Goal: Task Accomplishment & Management: Complete application form

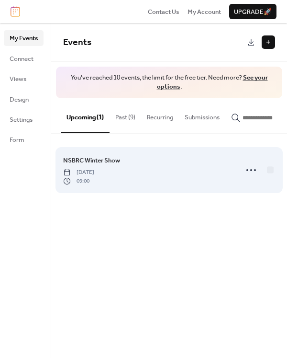
click at [180, 169] on div "NSBRC Winter Show [DATE] 09:00" at bounding box center [147, 170] width 169 height 30
click at [252, 171] on circle at bounding box center [252, 170] width 2 height 2
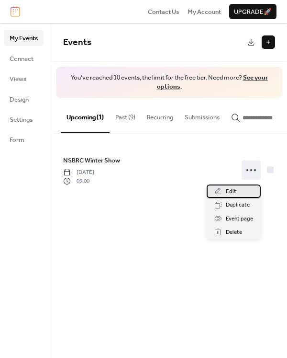
click at [239, 191] on div "Edit" at bounding box center [234, 190] width 54 height 13
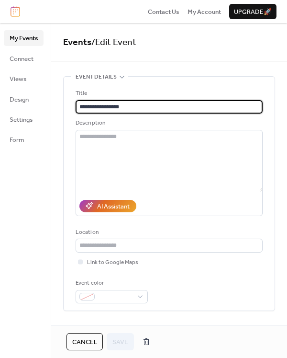
click at [115, 105] on input "**********" at bounding box center [169, 106] width 187 height 13
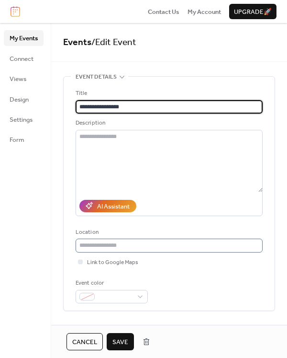
type input "**********"
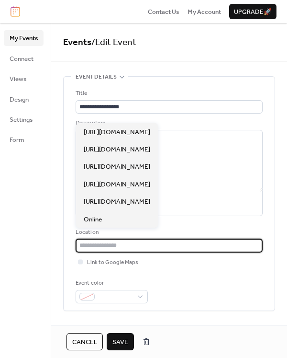
click at [100, 250] on input "text" at bounding box center [169, 245] width 187 height 13
click at [220, 285] on div "Event color" at bounding box center [169, 290] width 187 height 25
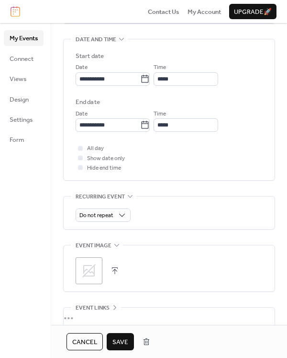
scroll to position [359, 0]
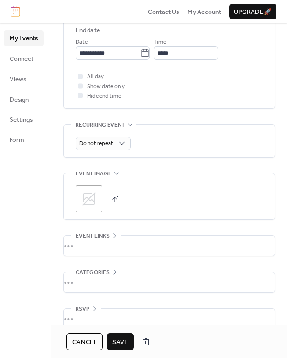
click at [97, 201] on div ";" at bounding box center [89, 198] width 27 height 27
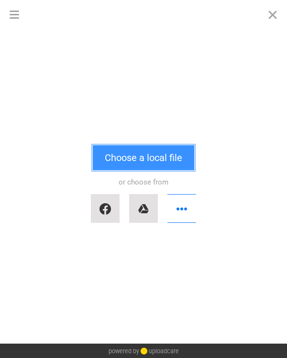
click at [135, 155] on button "Choose a local file" at bounding box center [144, 157] width 102 height 25
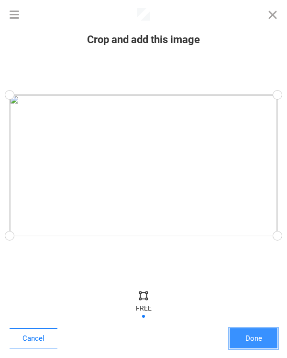
click at [265, 338] on button "Done" at bounding box center [254, 338] width 48 height 20
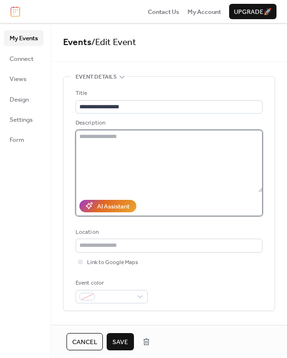
click at [103, 143] on textarea at bounding box center [169, 161] width 187 height 62
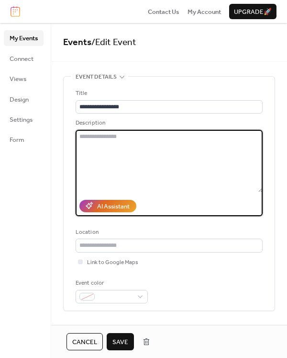
paste textarea "**********"
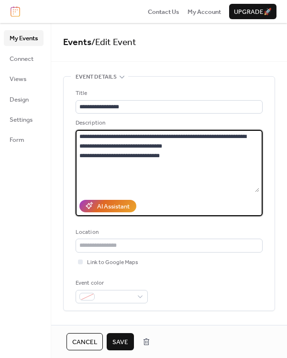
type textarea "**********"
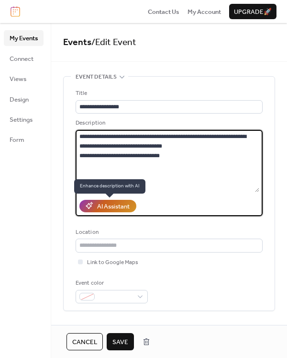
click at [126, 206] on div "AI Assistant" at bounding box center [113, 207] width 33 height 10
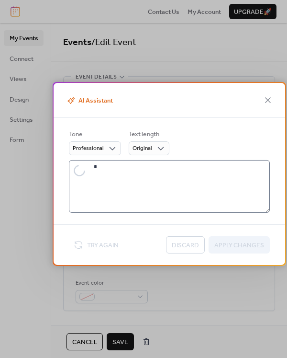
type textarea "**********"
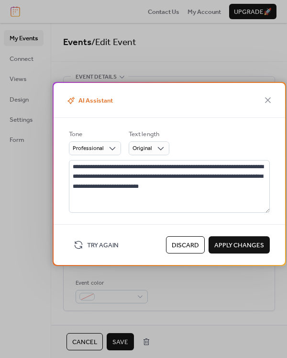
click at [192, 247] on span "Discard" at bounding box center [185, 246] width 27 height 10
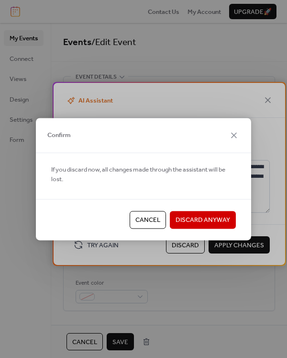
click at [196, 221] on span "Discard Anyway" at bounding box center [203, 221] width 55 height 10
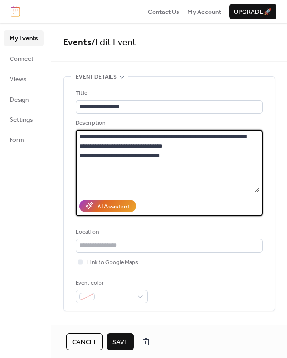
drag, startPoint x: 174, startPoint y: 156, endPoint x: 64, endPoint y: 124, distance: 114.8
click at [64, 124] on div "**********" at bounding box center [169, 194] width 211 height 234
paste textarea "**********"
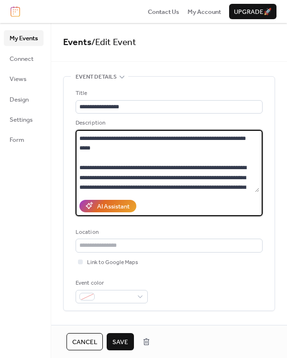
scroll to position [399, 0]
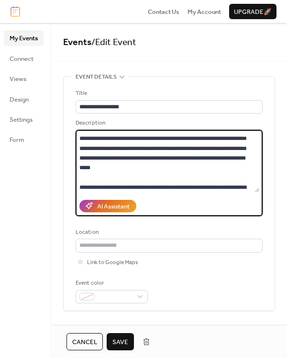
drag, startPoint x: 81, startPoint y: 146, endPoint x: 135, endPoint y: 165, distance: 57.3
click at [135, 165] on textarea at bounding box center [168, 161] width 184 height 62
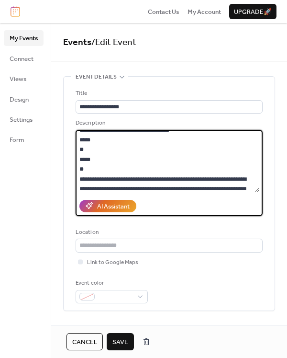
scroll to position [0, 0]
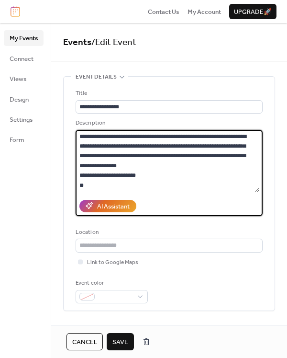
click at [115, 190] on textarea at bounding box center [168, 161] width 184 height 62
drag, startPoint x: 150, startPoint y: 178, endPoint x: 80, endPoint y: 176, distance: 70.5
click at [80, 176] on textarea at bounding box center [168, 161] width 184 height 62
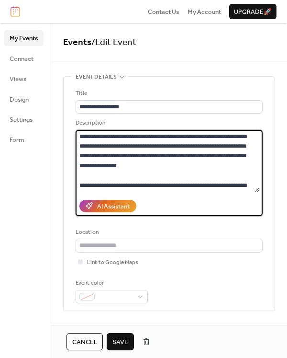
scroll to position [72, 0]
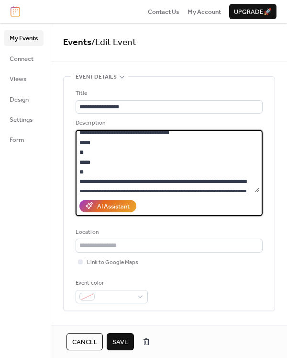
click at [111, 151] on textarea at bounding box center [168, 161] width 184 height 62
drag, startPoint x: 94, startPoint y: 173, endPoint x: 77, endPoint y: 144, distance: 34.2
click at [77, 144] on textarea at bounding box center [168, 161] width 184 height 62
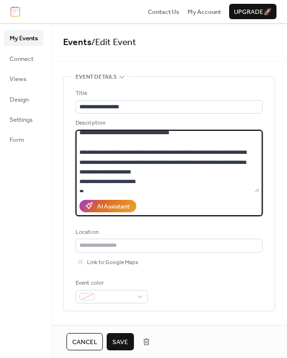
click at [95, 192] on textarea at bounding box center [168, 161] width 184 height 62
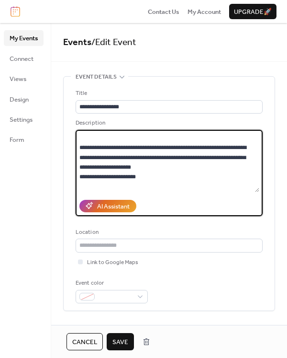
drag, startPoint x: 149, startPoint y: 179, endPoint x: 79, endPoint y: 178, distance: 70.0
click at [79, 178] on textarea at bounding box center [168, 161] width 184 height 62
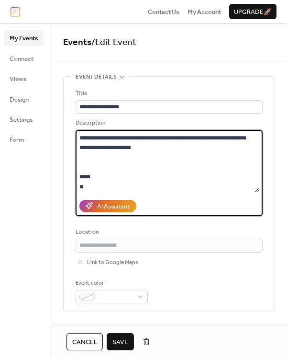
scroll to position [106, 0]
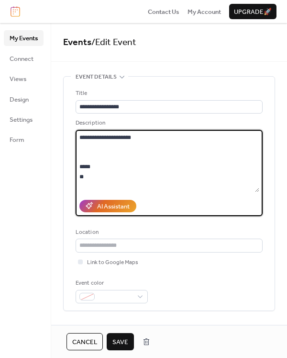
drag, startPoint x: 100, startPoint y: 183, endPoint x: 82, endPoint y: 152, distance: 35.7
click at [82, 152] on textarea at bounding box center [168, 161] width 184 height 62
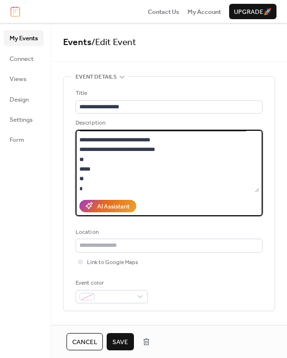
drag, startPoint x: 97, startPoint y: 182, endPoint x: 80, endPoint y: 161, distance: 26.3
click at [80, 161] on textarea at bounding box center [168, 161] width 184 height 62
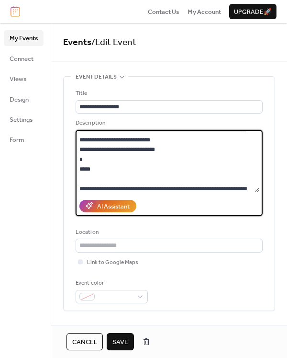
drag, startPoint x: 121, startPoint y: 175, endPoint x: 72, endPoint y: 172, distance: 48.5
click at [72, 172] on div "**********" at bounding box center [169, 194] width 211 height 234
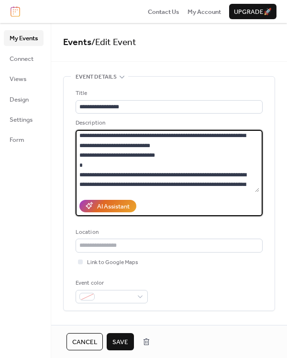
scroll to position [225, 0]
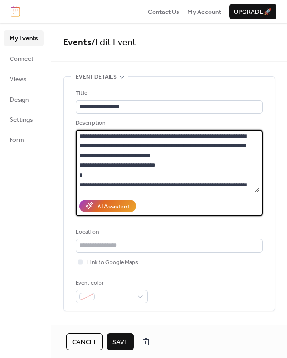
drag, startPoint x: 169, startPoint y: 167, endPoint x: 81, endPoint y: 167, distance: 88.2
click at [81, 167] on textarea at bounding box center [168, 161] width 184 height 62
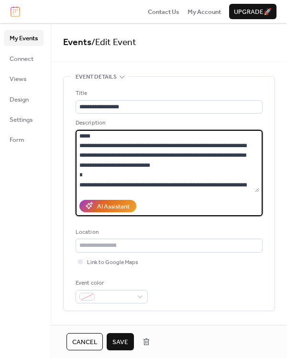
scroll to position [206, 0]
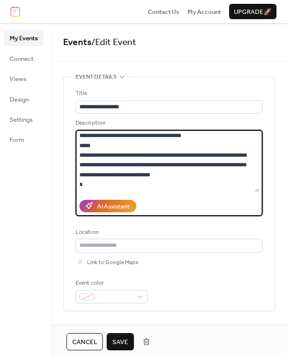
click at [124, 148] on textarea at bounding box center [168, 161] width 184 height 62
click at [119, 147] on textarea at bounding box center [168, 161] width 184 height 62
drag, startPoint x: 116, startPoint y: 145, endPoint x: 81, endPoint y: 142, distance: 35.1
click at [76, 145] on textarea at bounding box center [168, 161] width 184 height 62
click at [80, 154] on textarea at bounding box center [168, 161] width 184 height 62
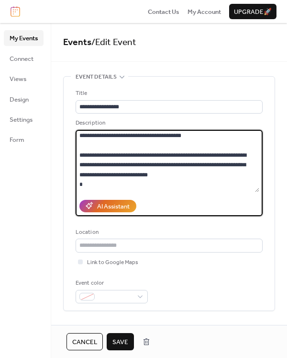
click at [100, 166] on textarea at bounding box center [168, 161] width 184 height 62
drag, startPoint x: 177, startPoint y: 165, endPoint x: 76, endPoint y: 168, distance: 100.6
click at [76, 168] on textarea at bounding box center [168, 161] width 184 height 62
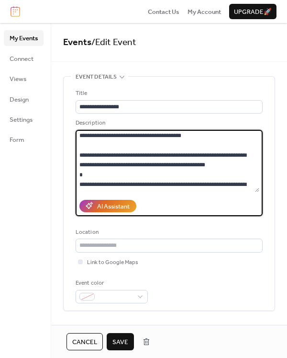
click at [148, 156] on textarea at bounding box center [168, 161] width 184 height 62
paste textarea "**********"
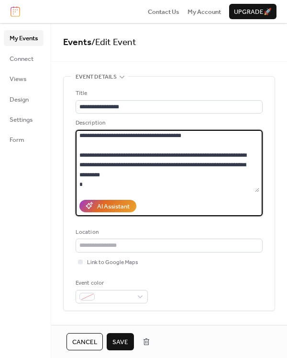
click at [150, 152] on textarea at bounding box center [168, 161] width 184 height 62
drag, startPoint x: 94, startPoint y: 167, endPoint x: 146, endPoint y: 165, distance: 52.3
click at [146, 165] on textarea at bounding box center [168, 161] width 184 height 62
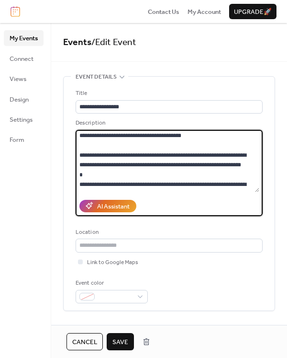
click at [109, 167] on textarea at bounding box center [168, 161] width 184 height 62
click at [110, 167] on textarea at bounding box center [168, 161] width 184 height 62
click at [111, 167] on textarea at bounding box center [168, 161] width 184 height 62
click at [245, 167] on textarea at bounding box center [168, 161] width 184 height 62
type textarea "**********"
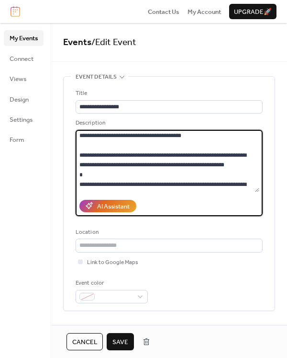
click at [118, 341] on span "Save" at bounding box center [121, 342] width 16 height 10
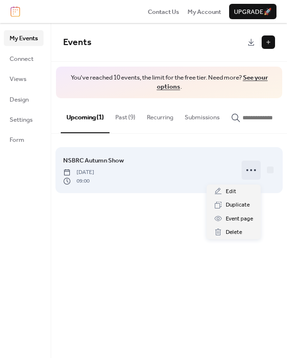
click at [244, 175] on icon at bounding box center [251, 169] width 15 height 15
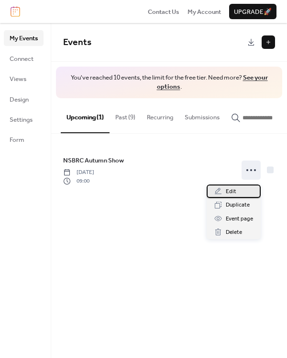
click at [230, 196] on span "Edit" at bounding box center [231, 192] width 11 height 10
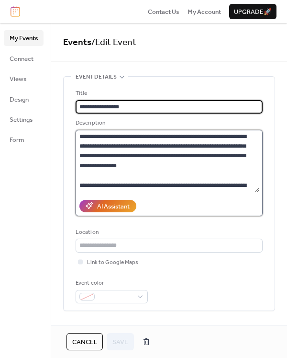
click at [151, 172] on textarea at bounding box center [168, 161] width 184 height 62
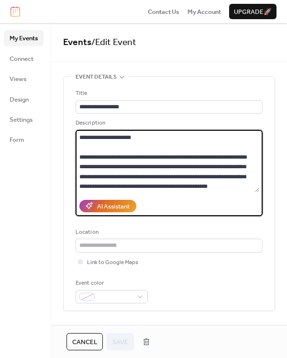
scroll to position [116, 0]
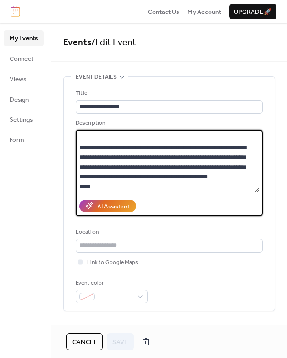
drag, startPoint x: 80, startPoint y: 145, endPoint x: 152, endPoint y: 145, distance: 71.4
click at [152, 145] on textarea at bounding box center [168, 161] width 184 height 62
click at [155, 174] on textarea at bounding box center [168, 161] width 184 height 62
click at [104, 180] on textarea at bounding box center [168, 161] width 184 height 62
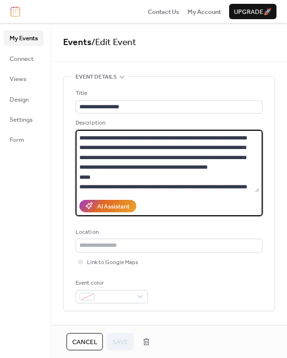
scroll to position [136, 0]
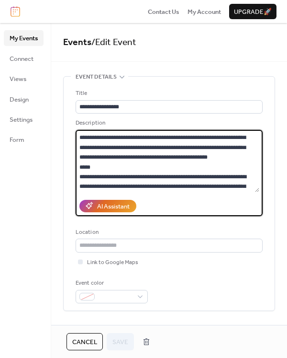
click at [110, 166] on textarea at bounding box center [168, 161] width 184 height 62
type textarea "**********"
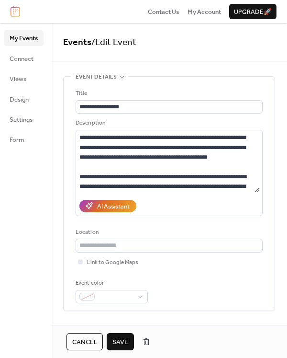
click at [226, 275] on div "**********" at bounding box center [169, 196] width 187 height 215
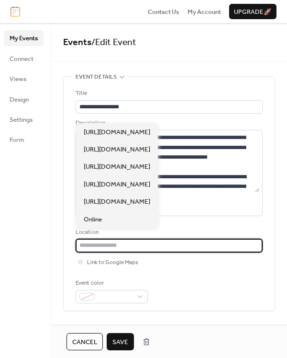
click at [194, 247] on input "text" at bounding box center [169, 245] width 187 height 13
paste input "**********"
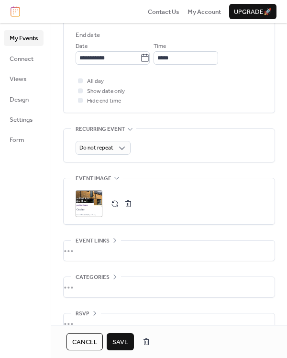
scroll to position [359, 0]
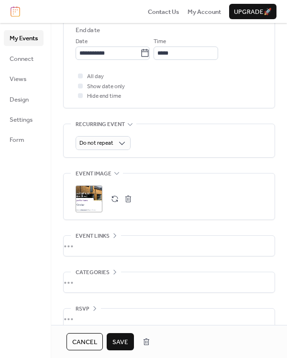
type input "**********"
click at [130, 342] on button "Save" at bounding box center [120, 341] width 27 height 17
